Goal: Transaction & Acquisition: Purchase product/service

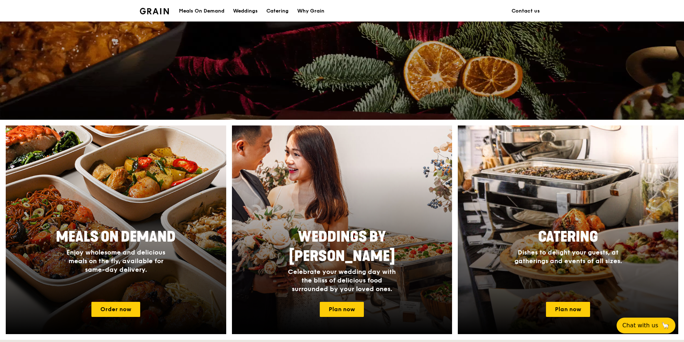
scroll to position [215, 0]
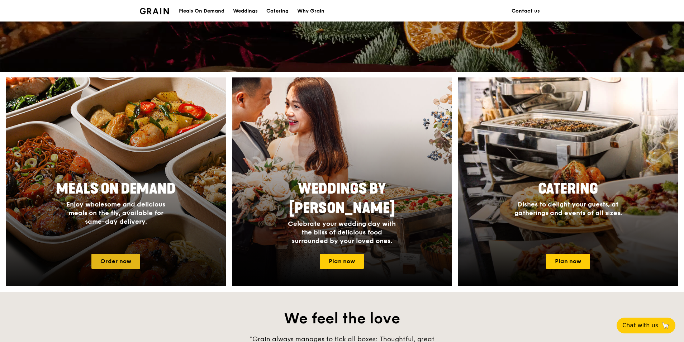
click at [120, 256] on link "Order now" at bounding box center [115, 261] width 49 height 15
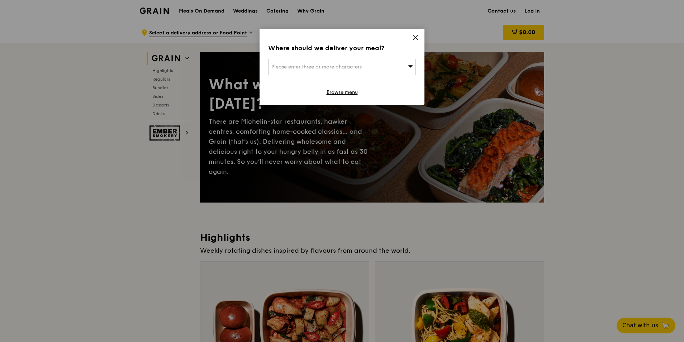
click at [362, 72] on div "Please enter three or more characters" at bounding box center [342, 67] width 148 height 16
type input "NUS"
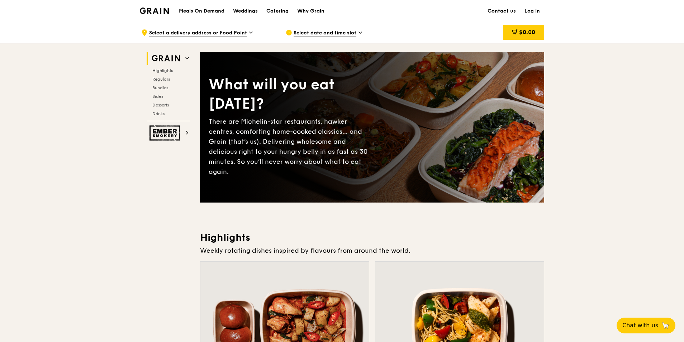
click at [232, 36] on span "Select a delivery address or Food Point" at bounding box center [198, 33] width 98 height 8
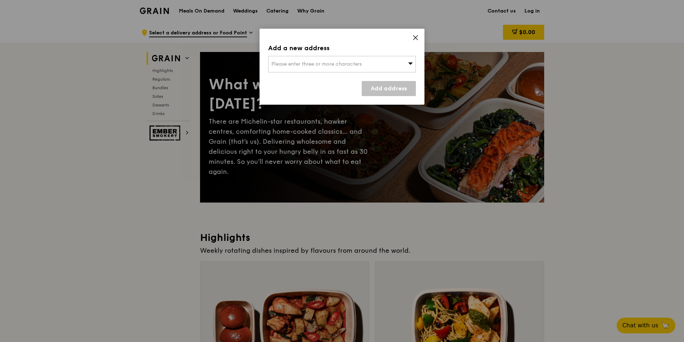
click at [290, 56] on div "Please enter three or more characters" at bounding box center [342, 64] width 148 height 16
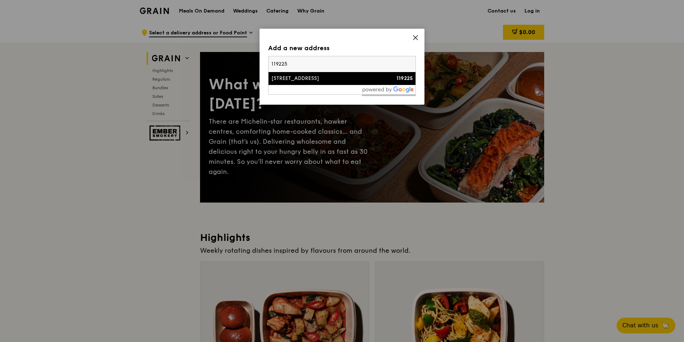
type input "119225"
click at [292, 79] on div "[STREET_ADDRESS]" at bounding box center [324, 78] width 106 height 7
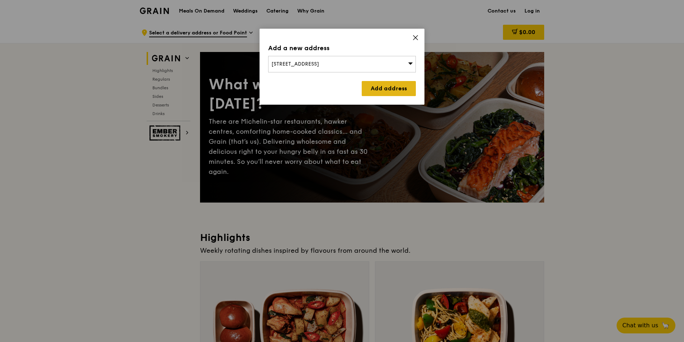
click at [388, 91] on link "Add address" at bounding box center [389, 88] width 54 height 15
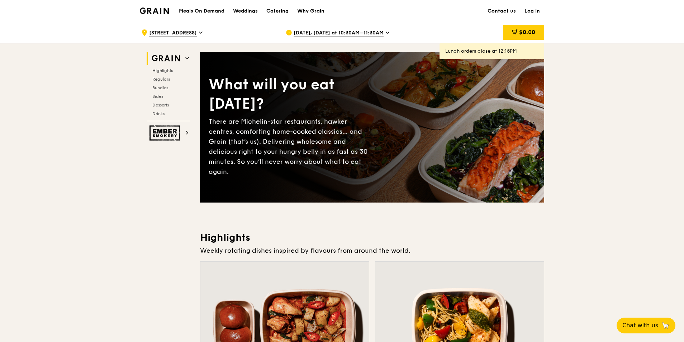
click at [367, 35] on span "Sep 17, Today at 10:30AM–11:30AM" at bounding box center [338, 33] width 90 height 8
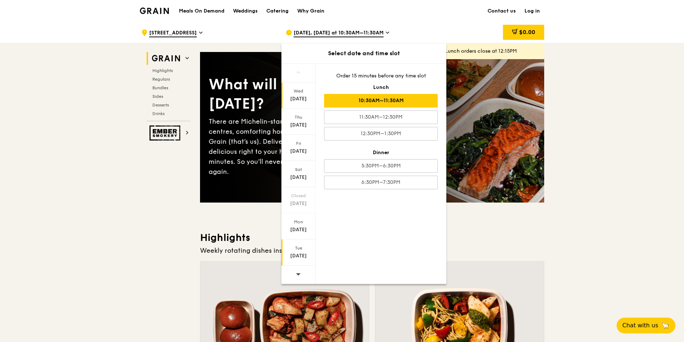
click at [299, 254] on div "Sep 23" at bounding box center [298, 255] width 32 height 7
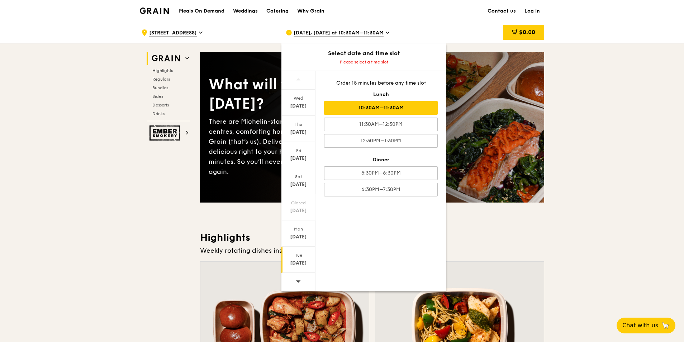
click at [411, 113] on div "10:30AM–11:30AM" at bounding box center [381, 108] width 114 height 14
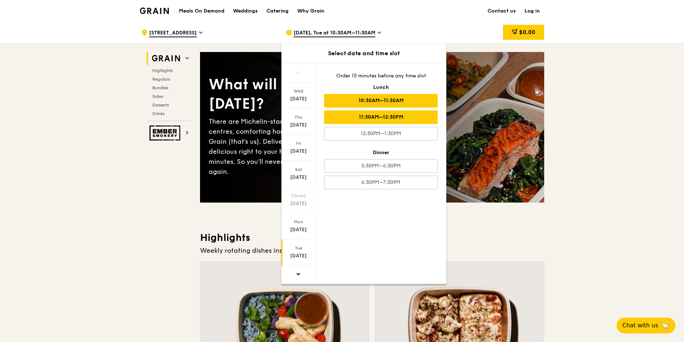
click at [369, 115] on div "11:30AM–12:30PM" at bounding box center [381, 117] width 114 height 14
click at [400, 99] on div "10:30AM–11:30AM" at bounding box center [381, 101] width 114 height 14
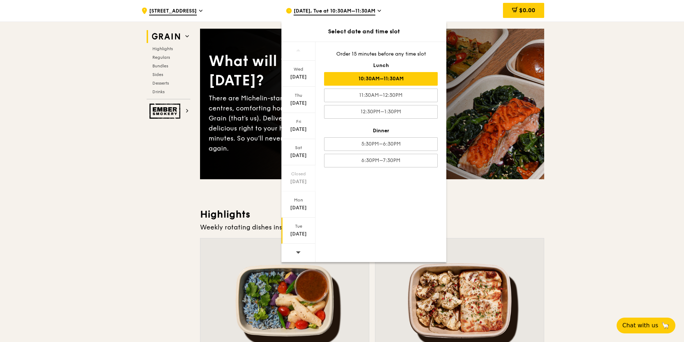
scroll to position [36, 0]
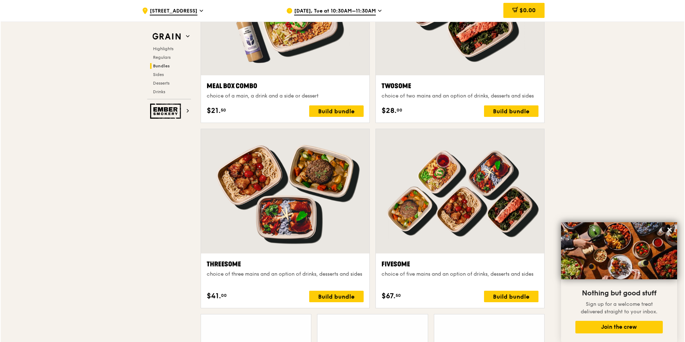
scroll to position [1179, 0]
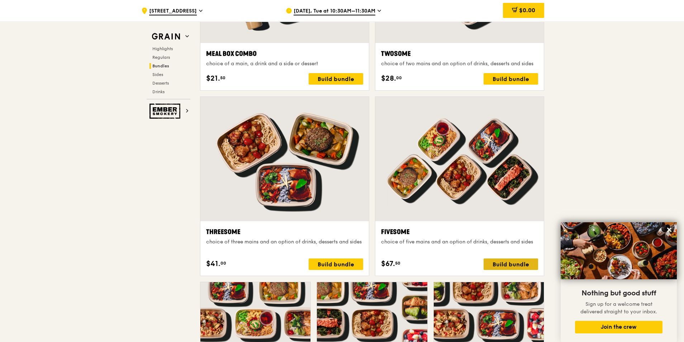
click at [527, 260] on div "Build bundle" at bounding box center [510, 263] width 54 height 11
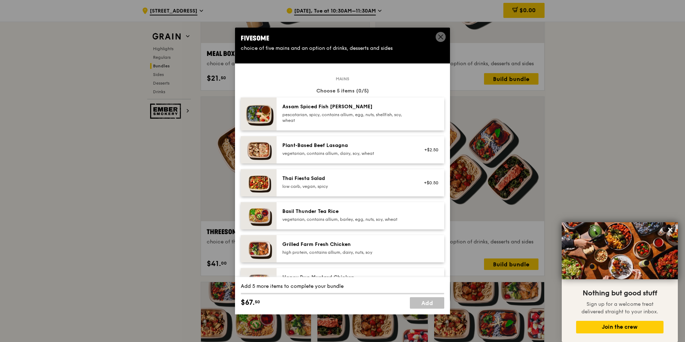
click at [383, 114] on div "pescatarian, spicy, contains allium, egg, nuts, shellfish, soy, wheat" at bounding box center [346, 117] width 129 height 11
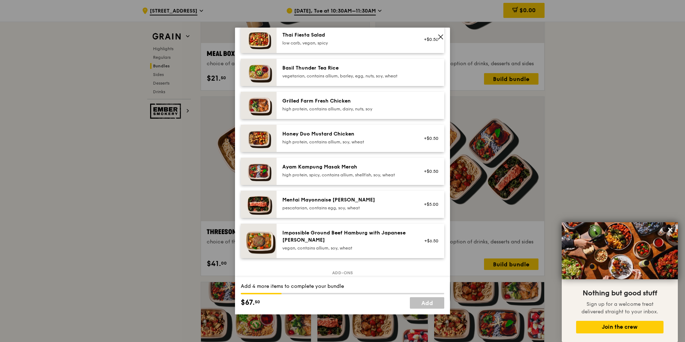
scroll to position [72, 0]
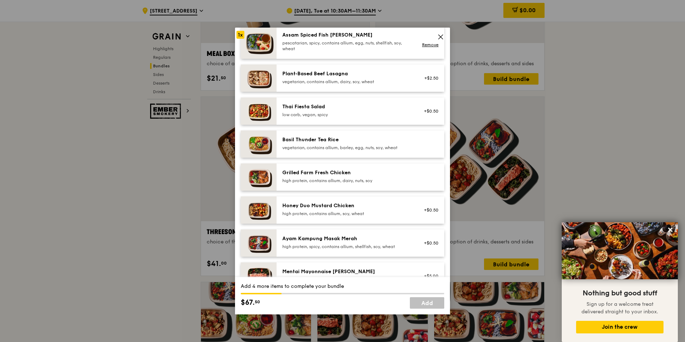
click at [374, 150] on div "Basil Thunder Tea Rice vegetarian, contains allium, barley, egg, nuts, soy, whe…" at bounding box center [346, 144] width 137 height 16
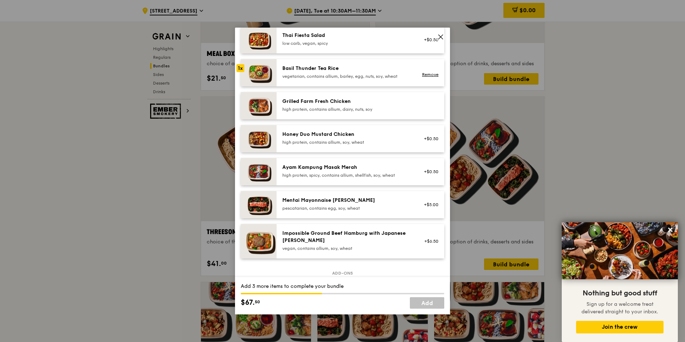
scroll to position [143, 0]
click at [371, 107] on div "high protein, contains allium, dairy, nuts, soy" at bounding box center [346, 109] width 129 height 6
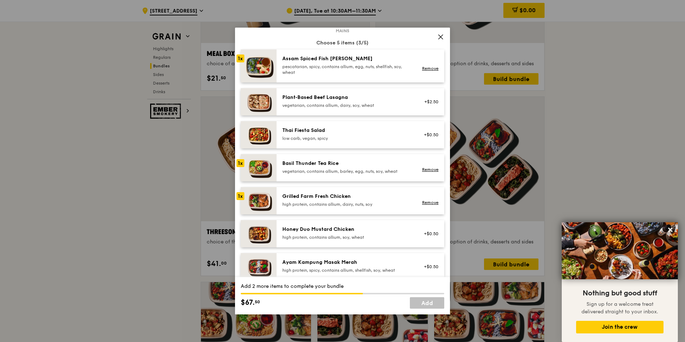
scroll to position [36, 0]
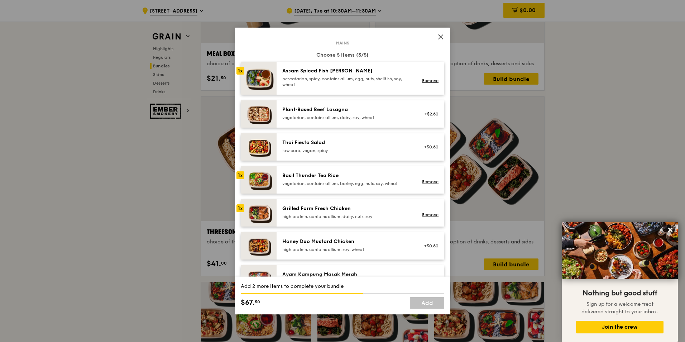
click at [365, 150] on div "low carb, vegan, spicy" at bounding box center [346, 151] width 129 height 6
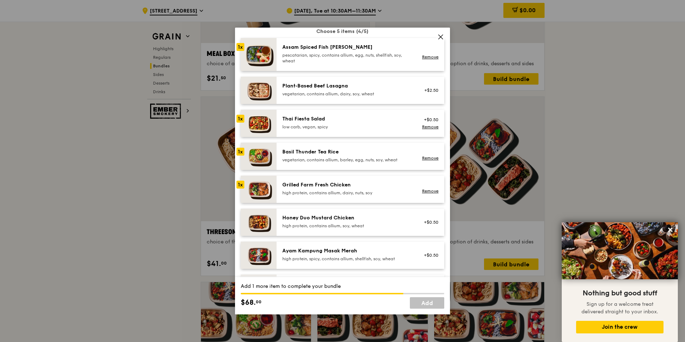
scroll to position [72, 0]
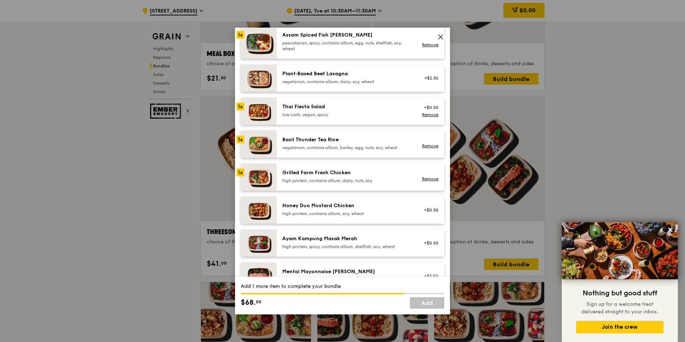
click at [378, 211] on div "high protein, contains allium, soy, wheat" at bounding box center [346, 214] width 129 height 6
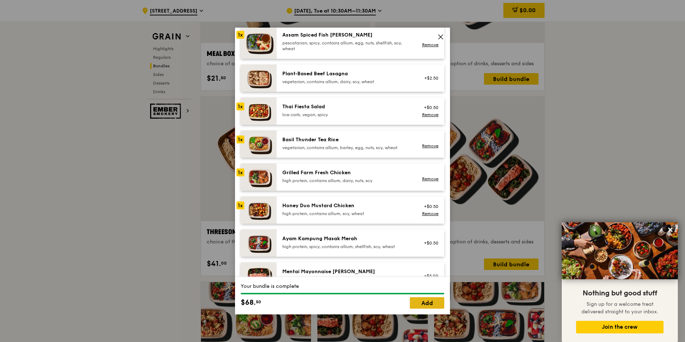
click at [430, 300] on link "Add" at bounding box center [427, 302] width 34 height 11
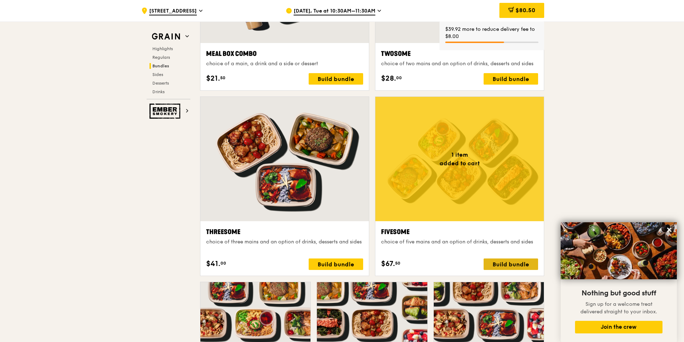
click at [514, 266] on div "Build bundle" at bounding box center [510, 263] width 54 height 11
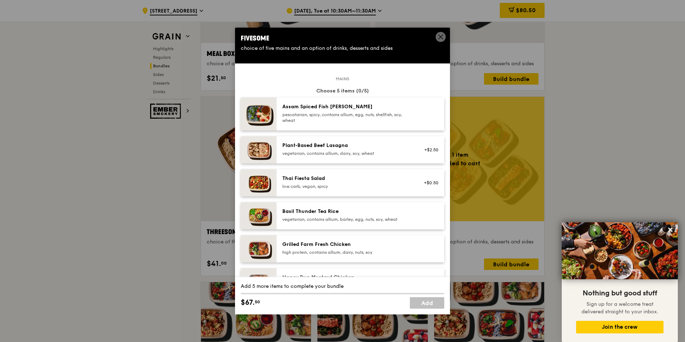
click at [362, 215] on div "Basil Thunder Tea Rice" at bounding box center [346, 211] width 129 height 7
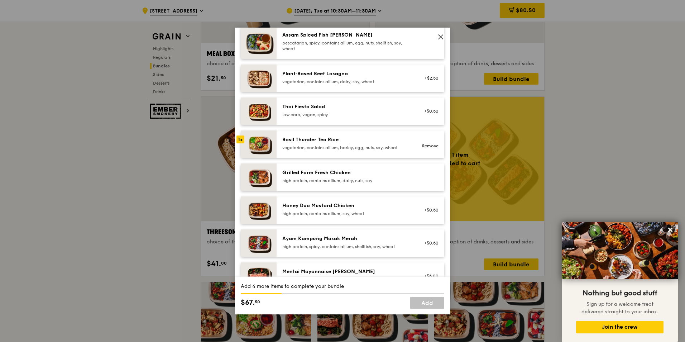
click at [359, 182] on div "high protein, contains allium, dairy, nuts, soy" at bounding box center [346, 181] width 129 height 6
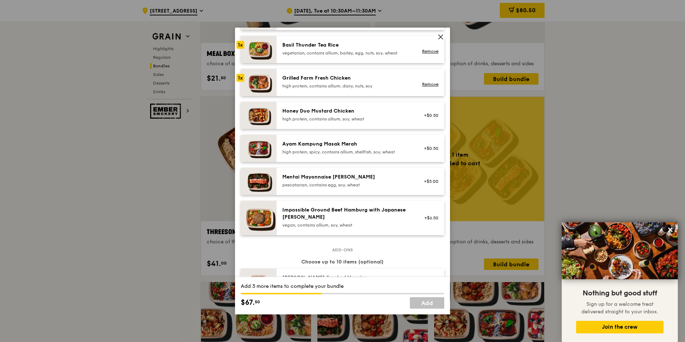
scroll to position [179, 0]
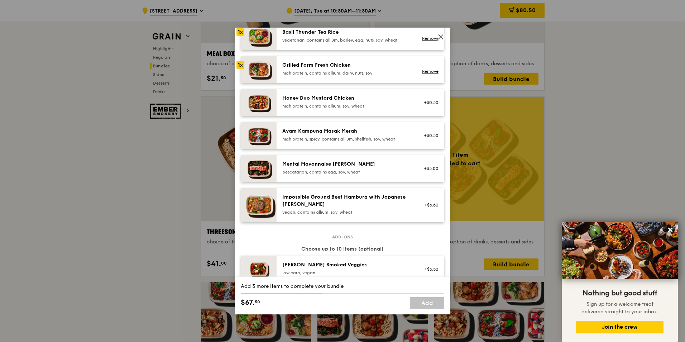
click at [364, 137] on div "high protein, spicy, contains allium, shellfish, soy, wheat" at bounding box center [346, 139] width 129 height 6
click at [360, 105] on div "high protein, contains allium, soy, wheat" at bounding box center [346, 106] width 129 height 6
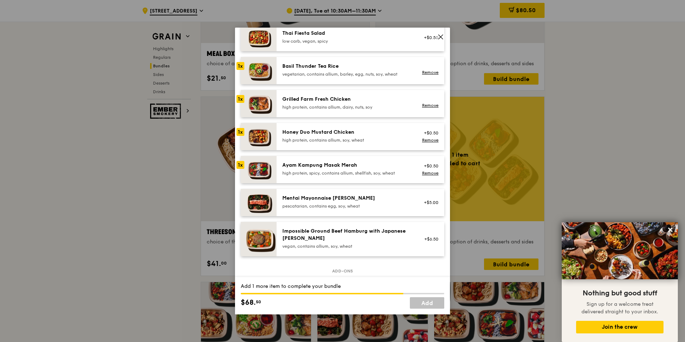
scroll to position [107, 0]
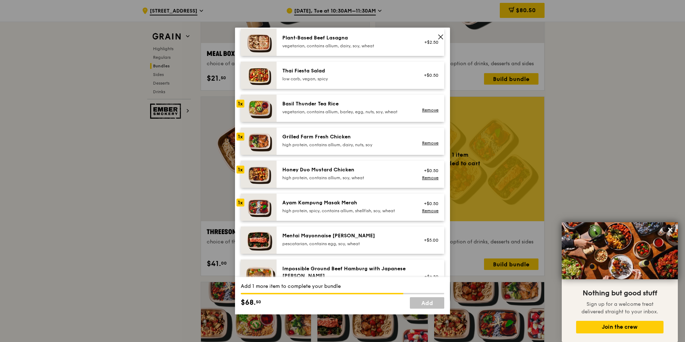
click at [360, 68] on div "Thai Fiesta Salad" at bounding box center [346, 70] width 129 height 7
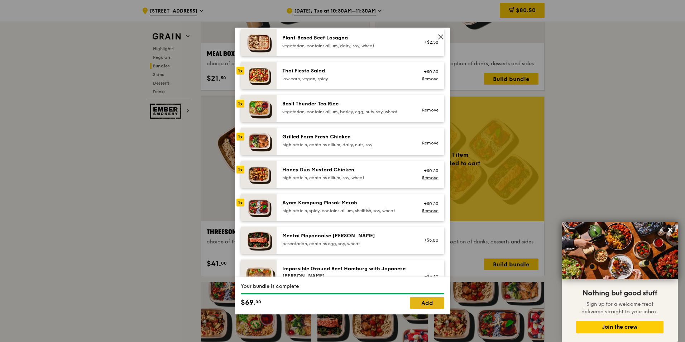
click at [427, 300] on link "Add" at bounding box center [427, 302] width 34 height 11
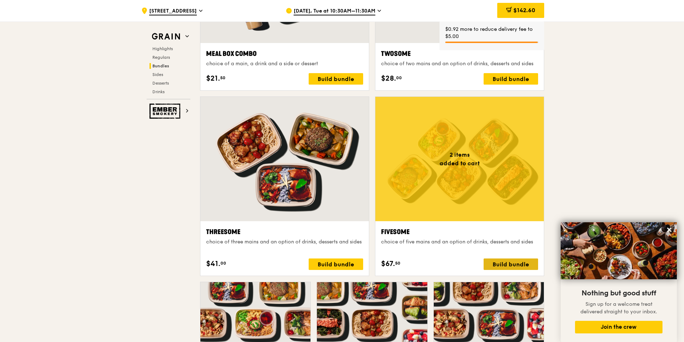
click at [519, 263] on div "Build bundle" at bounding box center [510, 263] width 54 height 11
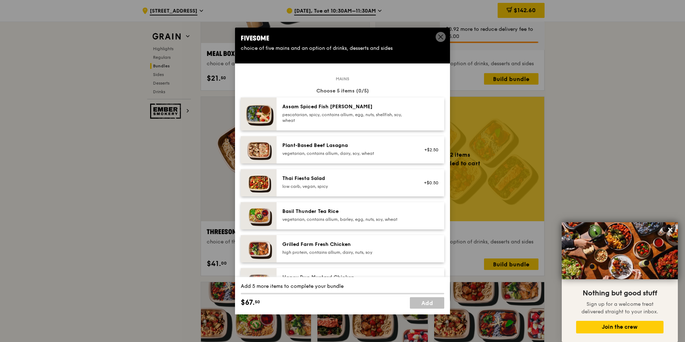
click at [349, 119] on div "pescatarian, spicy, contains allium, egg, nuts, shellfish, soy, wheat" at bounding box center [346, 117] width 129 height 11
click at [363, 185] on div "low carb, vegan, spicy" at bounding box center [346, 186] width 129 height 6
click at [361, 217] on div "vegetarian, contains allium, barley, egg, nuts, soy, wheat" at bounding box center [346, 219] width 129 height 6
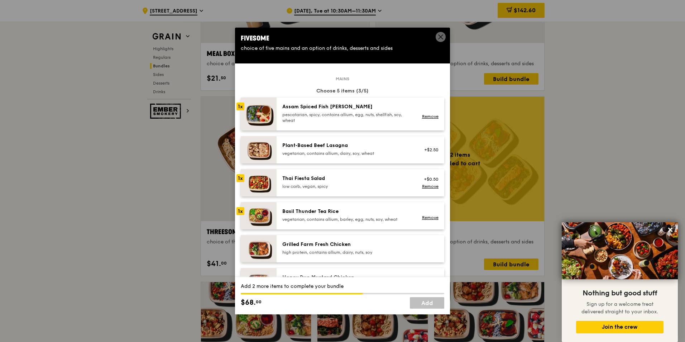
click at [367, 243] on div "Grilled Farm Fresh Chicken" at bounding box center [346, 244] width 129 height 7
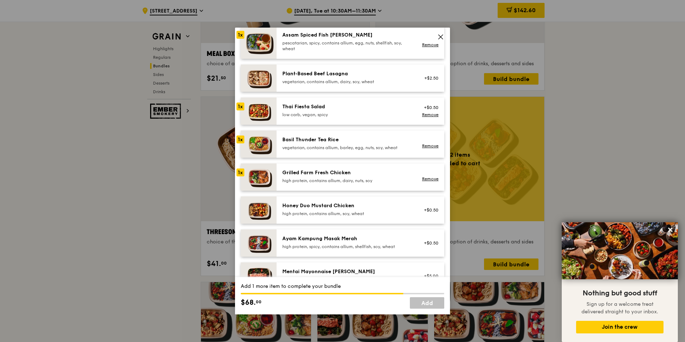
scroll to position [143, 0]
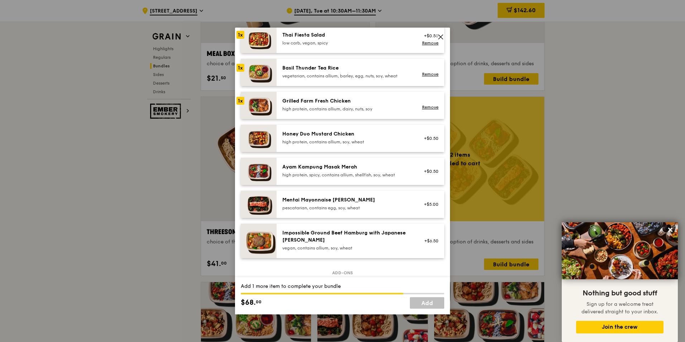
click at [382, 172] on div "high protein, spicy, contains allium, shellfish, soy, wheat" at bounding box center [346, 175] width 129 height 6
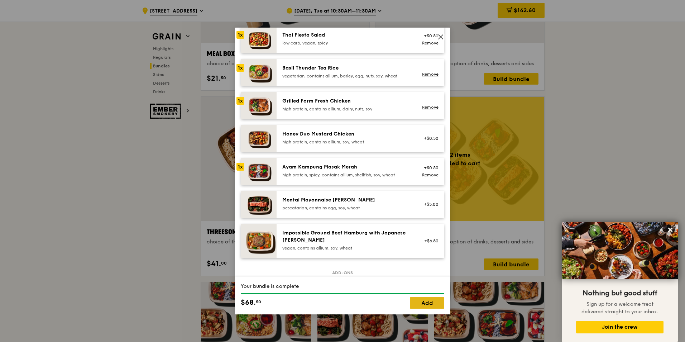
click at [423, 301] on link "Add" at bounding box center [427, 302] width 34 height 11
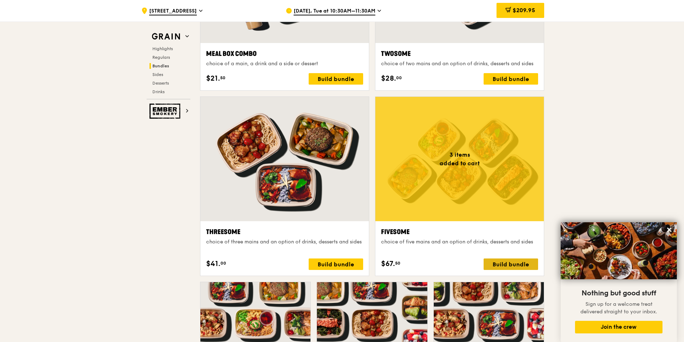
click at [507, 265] on div "Build bundle" at bounding box center [510, 263] width 54 height 11
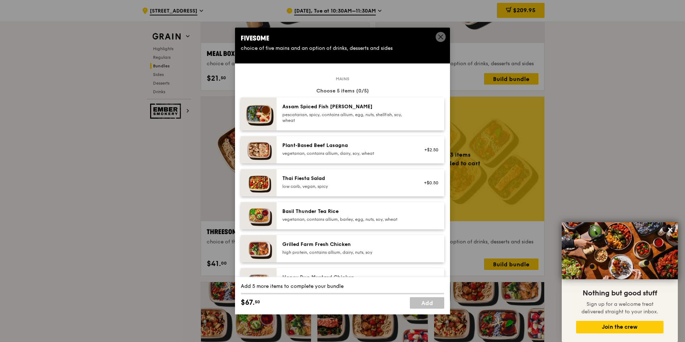
click at [360, 186] on div "low carb, vegan, spicy" at bounding box center [346, 186] width 129 height 6
click at [239, 177] on div "2x" at bounding box center [240, 178] width 8 height 8
click at [239, 177] on div "3x" at bounding box center [240, 178] width 8 height 8
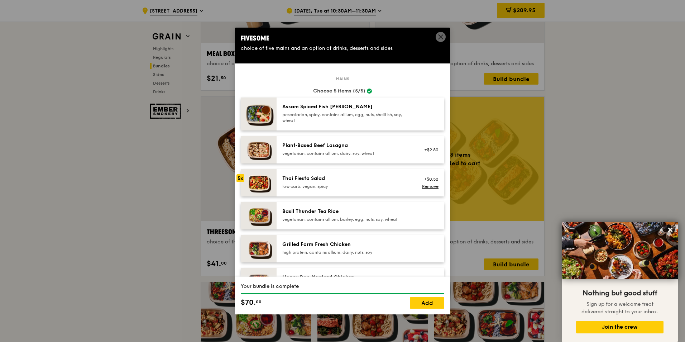
click at [239, 177] on div "5x" at bounding box center [240, 178] width 8 height 8
click at [423, 186] on link "Remove" at bounding box center [430, 186] width 16 height 5
click at [423, 186] on div "+$0.50 Remove" at bounding box center [429, 183] width 28 height 16
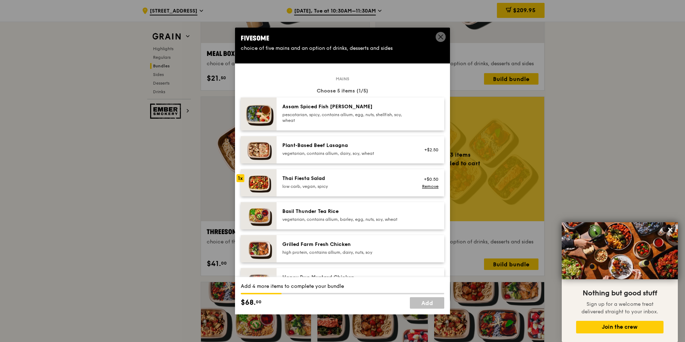
click at [423, 186] on link "Remove" at bounding box center [430, 186] width 16 height 5
click at [392, 185] on div "low carb, vegan, spicy" at bounding box center [346, 186] width 129 height 6
click at [396, 208] on div "Basil Thunder Tea Rice" at bounding box center [346, 211] width 129 height 7
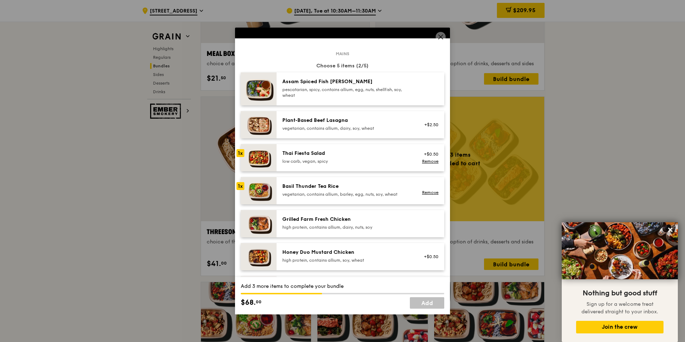
scroll to position [36, 0]
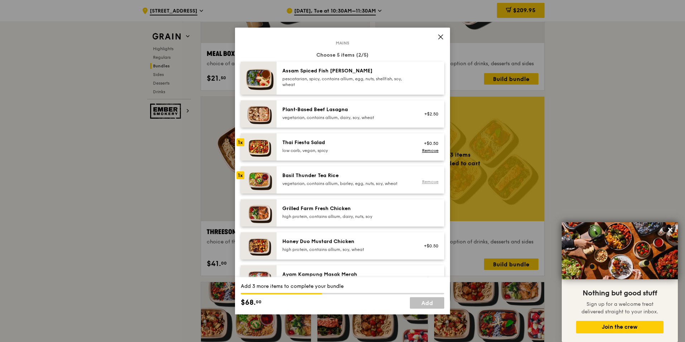
click at [426, 183] on link "Remove" at bounding box center [430, 181] width 16 height 5
click at [410, 211] on div "Grilled Farm Fresh Chicken high protein, contains allium, dairy, nuts, soy" at bounding box center [346, 213] width 137 height 16
click at [370, 210] on div "Grilled Farm Fresh Chicken" at bounding box center [346, 208] width 129 height 7
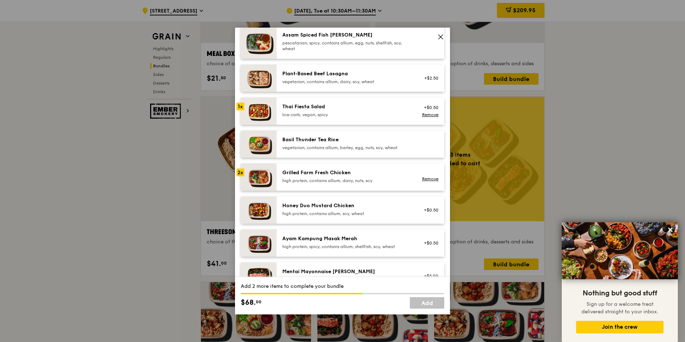
click at [377, 212] on div "high protein, contains allium, soy, wheat" at bounding box center [346, 214] width 129 height 6
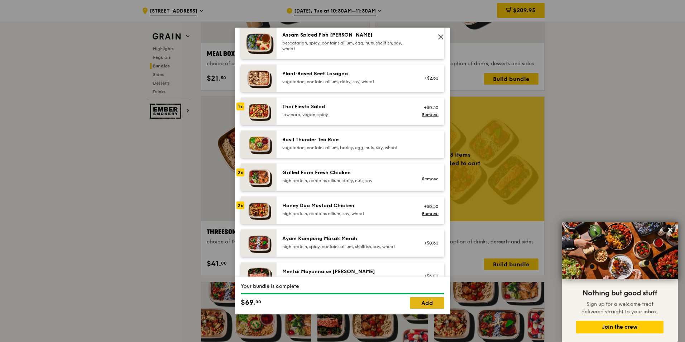
click at [423, 300] on link "Add" at bounding box center [427, 302] width 34 height 11
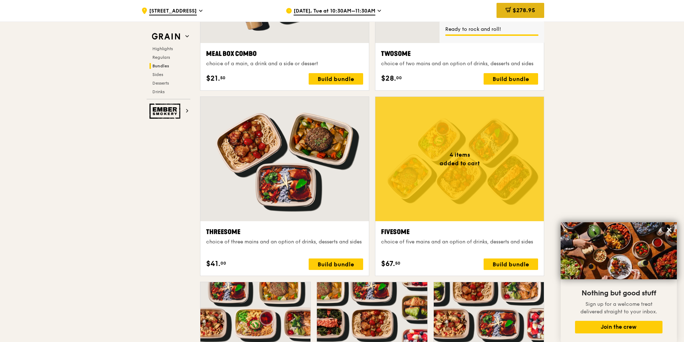
click at [519, 13] on span "$278.95" at bounding box center [523, 10] width 23 height 7
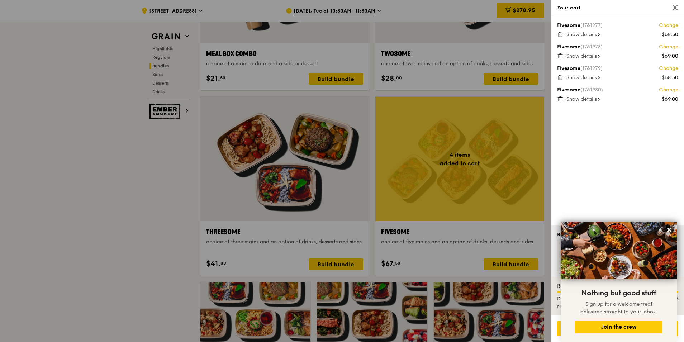
click at [372, 227] on div at bounding box center [342, 171] width 684 height 342
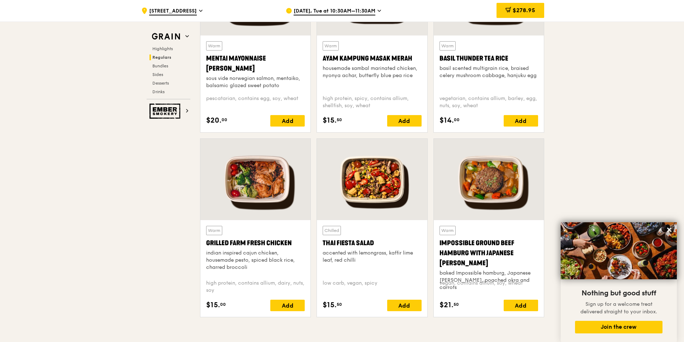
scroll to position [750, 0]
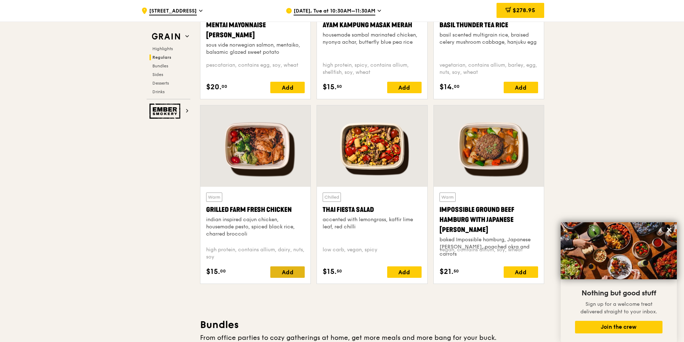
click at [298, 276] on div "Add" at bounding box center [287, 271] width 34 height 11
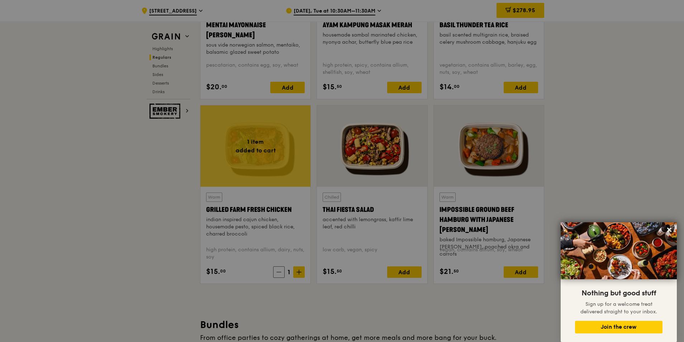
click at [298, 276] on div at bounding box center [342, 171] width 684 height 342
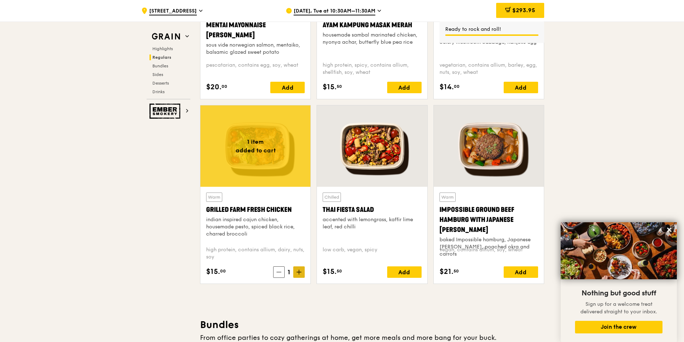
click at [299, 271] on icon at bounding box center [298, 271] width 5 height 5
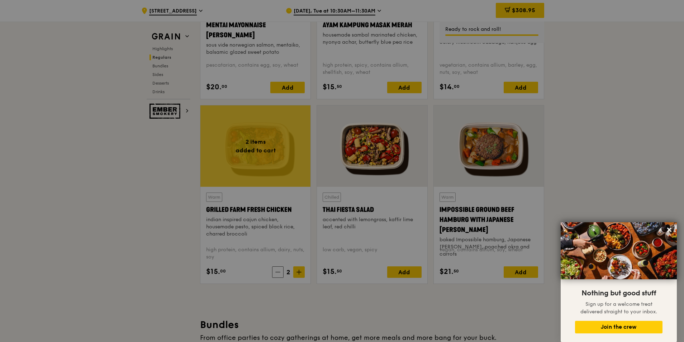
type input "2"
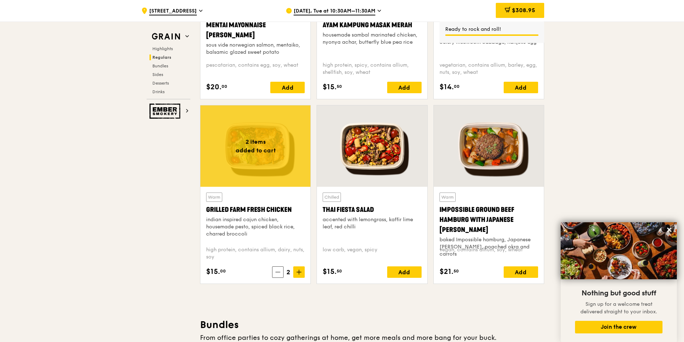
click at [523, 8] on span "$308.95" at bounding box center [523, 10] width 23 height 7
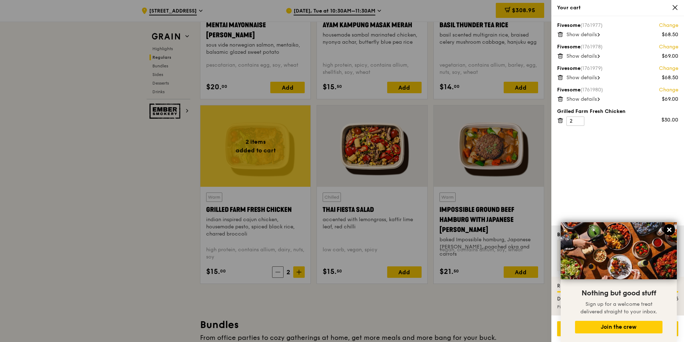
click at [670, 229] on icon at bounding box center [669, 230] width 4 height 4
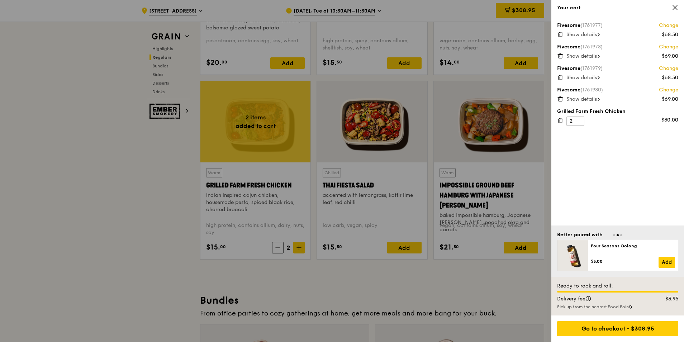
scroll to position [785, 0]
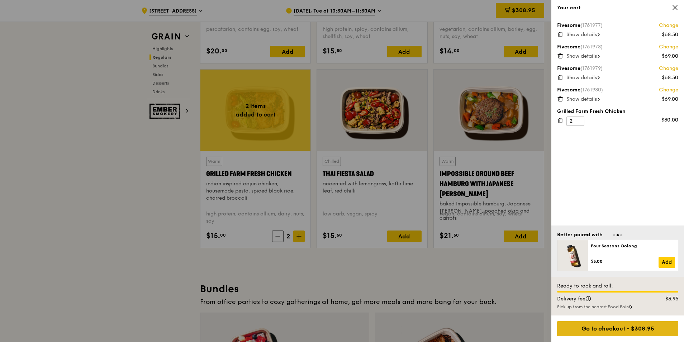
click at [624, 329] on div "Go to checkout - $308.95" at bounding box center [617, 328] width 121 height 15
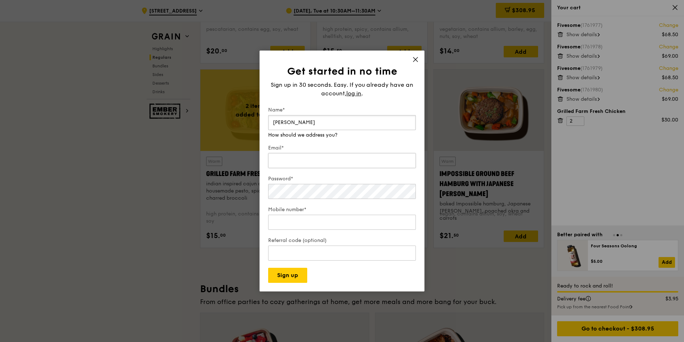
type input "Winnie Choy"
click at [306, 162] on div "Email* We will send your receipt to this email" at bounding box center [342, 153] width 148 height 32
drag, startPoint x: 313, startPoint y: 123, endPoint x: 172, endPoint y: 122, distance: 140.8
click at [172, 122] on div "Get started in no time Sign up in 30 seconds. Easy. If you already have an acco…" at bounding box center [342, 171] width 684 height 342
click at [359, 95] on span "log in" at bounding box center [353, 93] width 15 height 9
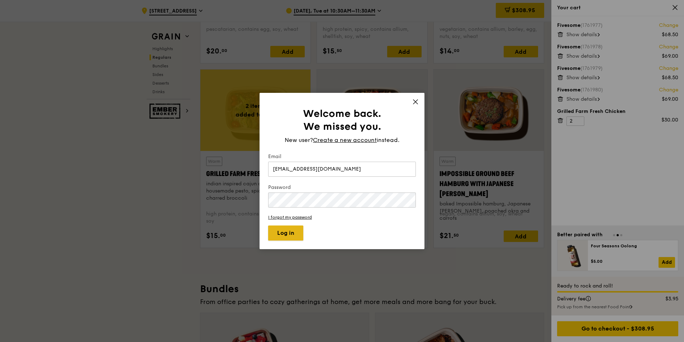
click at [299, 235] on button "Log in" at bounding box center [285, 232] width 35 height 15
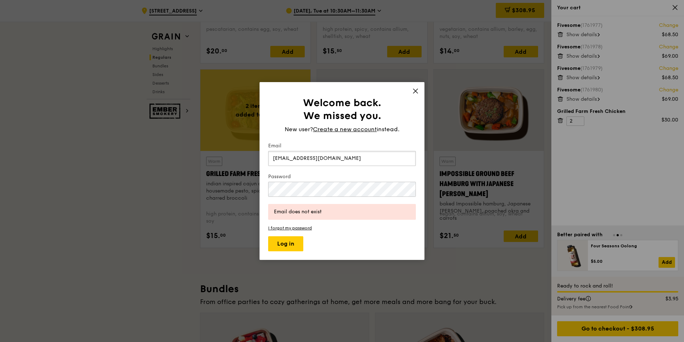
drag, startPoint x: 337, startPoint y: 156, endPoint x: 167, endPoint y: 157, distance: 170.5
click at [167, 157] on div "Welcome back. We missed you. New user? Create a new account instead. Email high…" at bounding box center [342, 171] width 684 height 342
type input "nurtwsw@nus.edu.sg"
click at [296, 246] on button "Log in" at bounding box center [285, 243] width 35 height 15
click at [347, 129] on span "Create a new account" at bounding box center [345, 129] width 64 height 9
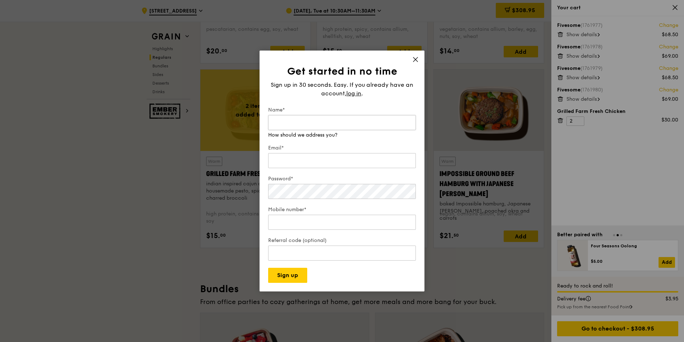
click at [347, 129] on input "Name*" at bounding box center [342, 122] width 148 height 15
type input "Wilson Tam"
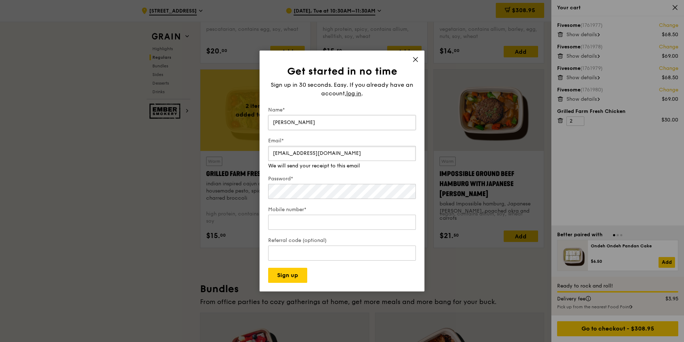
type input "hightam1212@gmail.com"
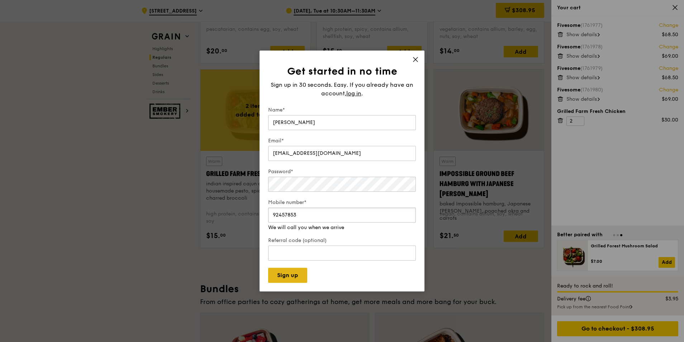
type input "92457853"
click at [286, 277] on button "Sign up" at bounding box center [287, 275] width 39 height 15
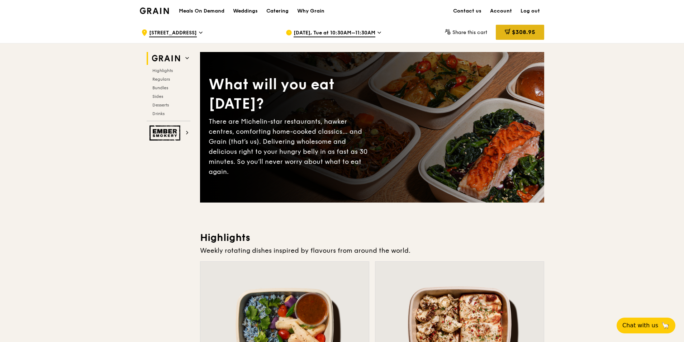
click at [512, 30] on span "$308.95" at bounding box center [523, 32] width 23 height 7
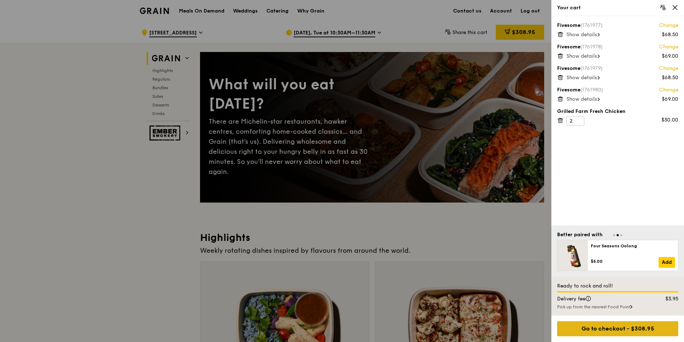
click at [626, 325] on div "Go to checkout - $308.95" at bounding box center [617, 328] width 121 height 15
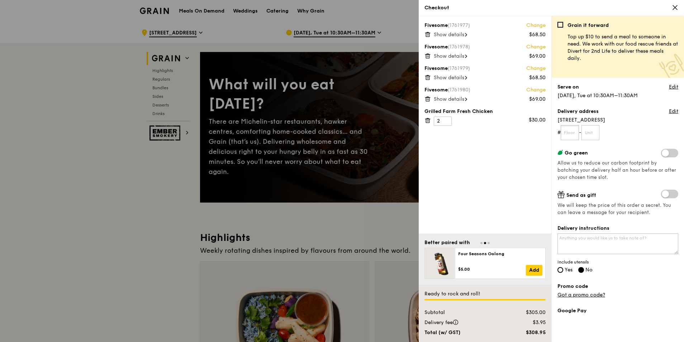
click at [570, 137] on input "text" at bounding box center [569, 132] width 18 height 15
click at [609, 248] on textarea "Delivery instructions" at bounding box center [617, 243] width 121 height 21
click at [662, 240] on textarea "Please contact [PERSON_NAME] at" at bounding box center [617, 243] width 121 height 21
paste textarea "98185532"
type textarea "Please contact [PERSON_NAME] at [PHONE_NUMBER]"
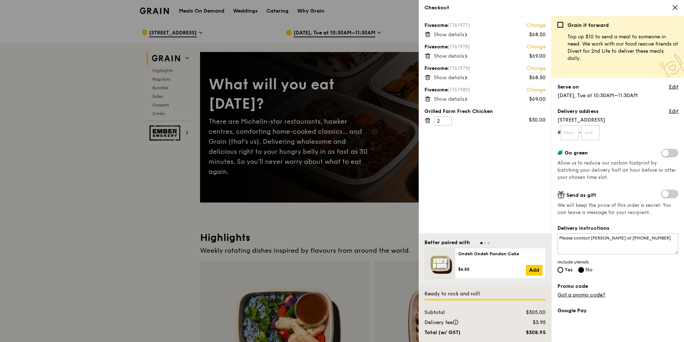
click at [565, 272] on span "Yes" at bounding box center [568, 270] width 8 height 6
click at [563, 272] on input "Yes" at bounding box center [560, 270] width 6 height 6
radio input "true"
radio input "false"
click at [669, 111] on link "Edit" at bounding box center [673, 111] width 9 height 7
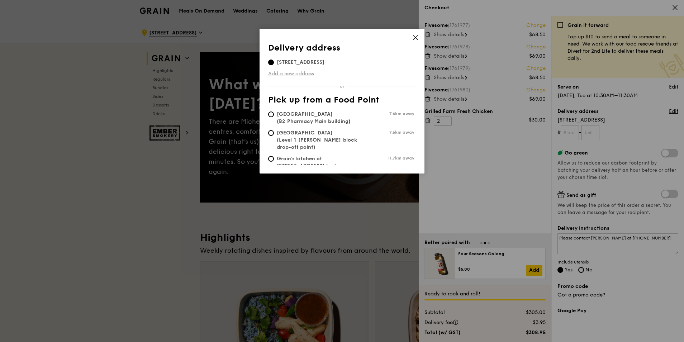
click at [308, 75] on link "Add a new address" at bounding box center [342, 73] width 148 height 7
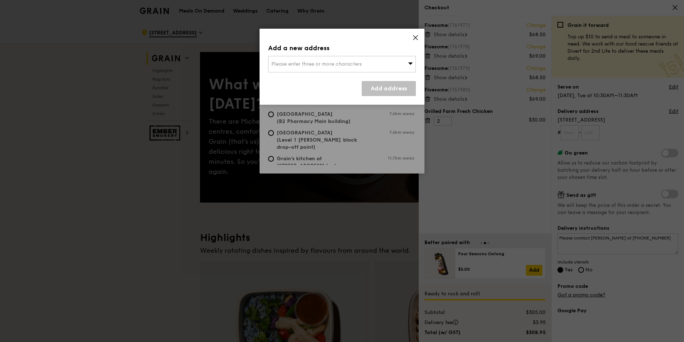
click at [308, 64] on span "Please enter three or more characters" at bounding box center [316, 64] width 90 height 6
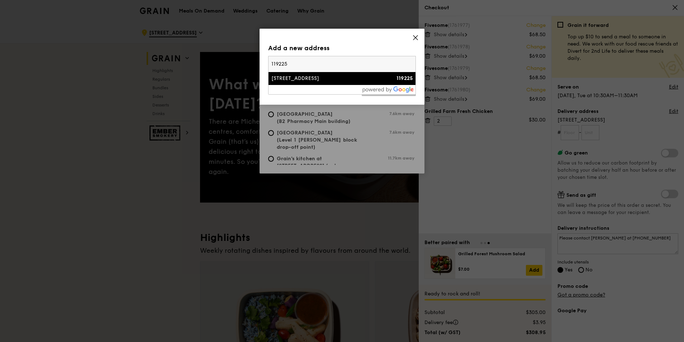
type input "119225"
click at [308, 76] on div "[STREET_ADDRESS]" at bounding box center [324, 78] width 106 height 7
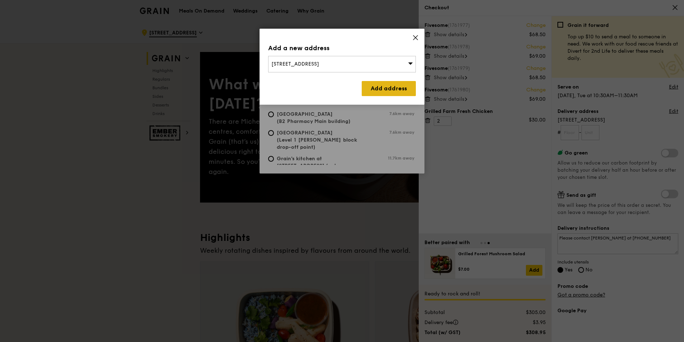
click at [375, 85] on link "Add address" at bounding box center [389, 88] width 54 height 15
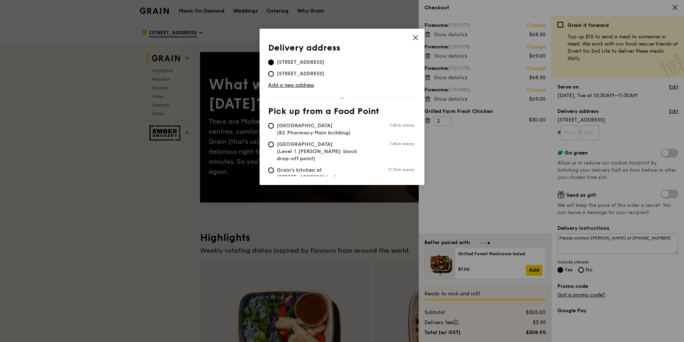
click at [416, 38] on icon at bounding box center [415, 37] width 6 height 6
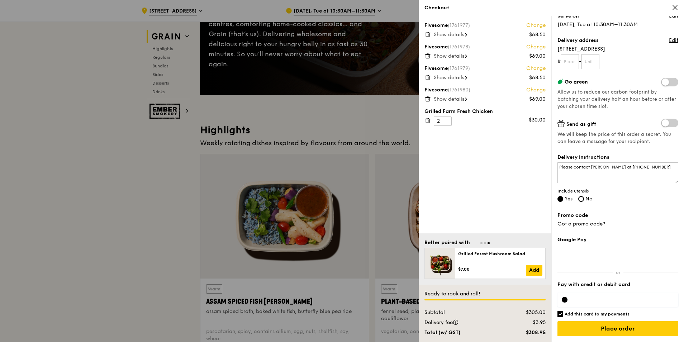
scroll to position [107, 0]
click at [626, 330] on input "Place order" at bounding box center [617, 328] width 121 height 15
click at [566, 64] on input "text" at bounding box center [569, 61] width 18 height 15
type input "01"
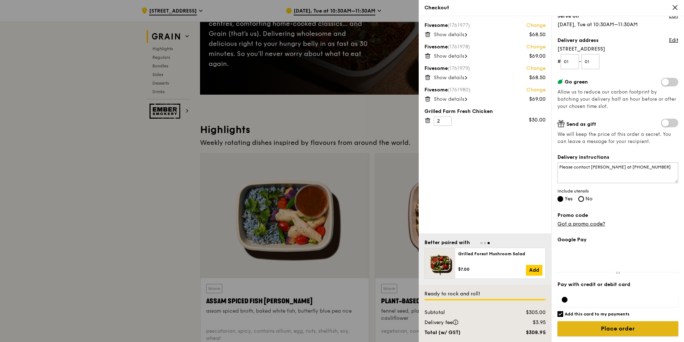
click at [610, 333] on input "Place order" at bounding box center [617, 328] width 121 height 15
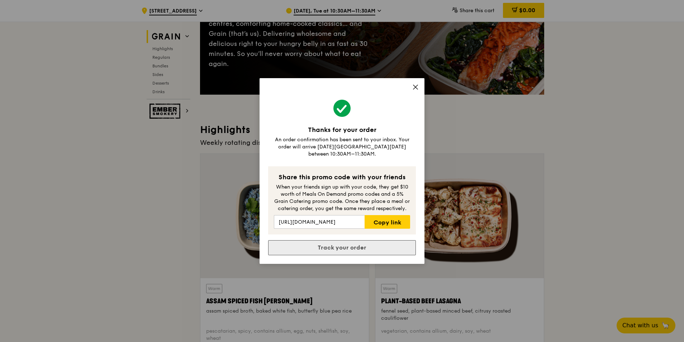
click at [375, 242] on link "Track your order" at bounding box center [342, 247] width 148 height 15
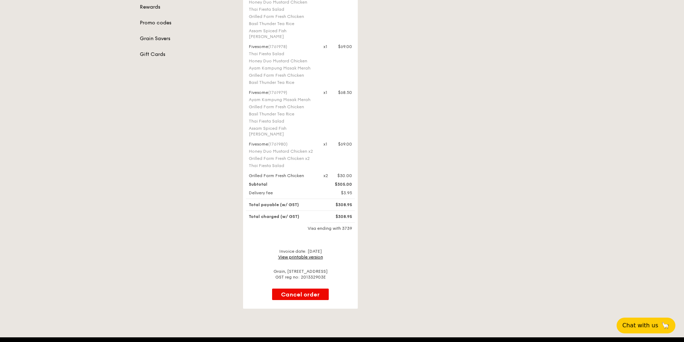
scroll to position [179, 0]
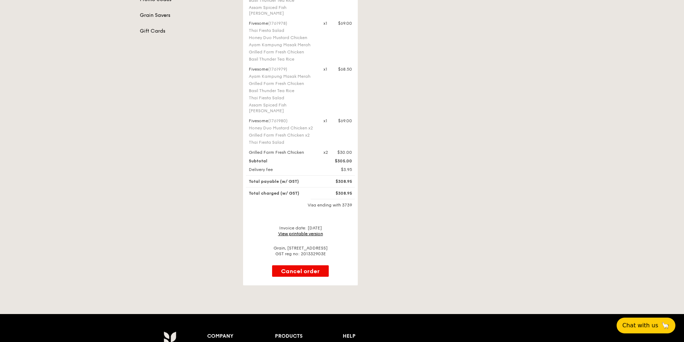
click at [311, 231] on link "View printable version" at bounding box center [300, 233] width 45 height 5
